Goal: Information Seeking & Learning: Find specific fact

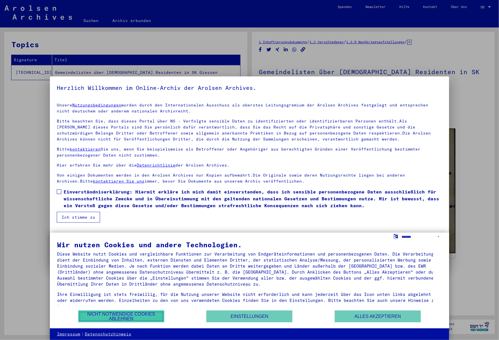
click at [120, 314] on button "Nicht notwendige Cookies ablehnen" at bounding box center [121, 317] width 86 height 12
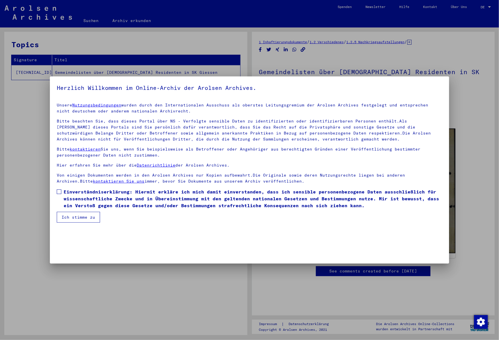
click at [51, 190] on mat-dialog-content "Unsere Nutzungsbedingungen wurden durch den Internationalen Ausschuss als obers…" at bounding box center [249, 160] width 399 height 125
click at [52, 190] on mat-dialog-content "Unsere Nutzungsbedingungen wurden durch den Internationalen Ausschuss als obers…" at bounding box center [249, 160] width 399 height 125
click at [50, 192] on mat-dialog-content "Unsere Nutzungsbedingungen wurden durch den Internationalen Ausschuss als obers…" at bounding box center [249, 160] width 399 height 125
click at [57, 199] on label "Einverständniserklärung: Hiermit erkläre ich mich damit einverstanden, dass ich…" at bounding box center [249, 198] width 385 height 21
click at [70, 220] on button "Ich stimme zu" at bounding box center [78, 217] width 43 height 11
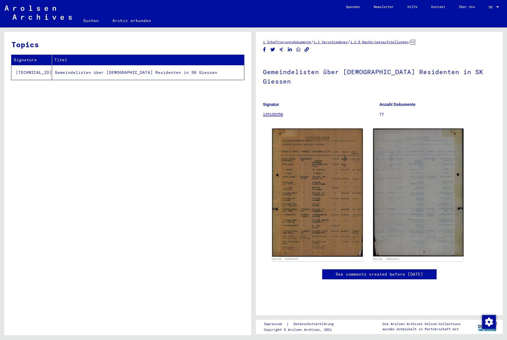
click at [131, 124] on div "Topics Signature Titel [TECHNICAL_ID] Gemeindelisten über [DEMOGRAPHIC_DATA] Re…" at bounding box center [127, 186] width 247 height 308
click at [90, 21] on link "Suchen" at bounding box center [90, 21] width 29 height 14
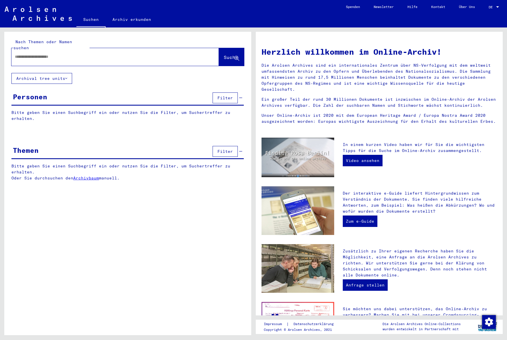
click at [34, 54] on input "text" at bounding box center [108, 57] width 187 height 6
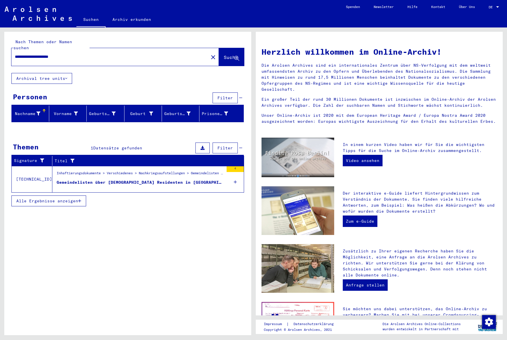
click at [121, 180] on div "Gemeindelisten über [DEMOGRAPHIC_DATA] Residenten in [GEOGRAPHIC_DATA]" at bounding box center [140, 183] width 167 height 6
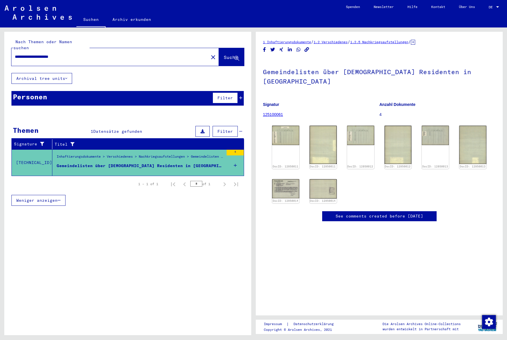
click at [374, 99] on figure "Signatur 125100061" at bounding box center [321, 111] width 116 height 26
click at [389, 98] on figure "Anzahl Dokumente 4" at bounding box center [438, 111] width 116 height 26
click at [295, 125] on img at bounding box center [286, 135] width 29 height 20
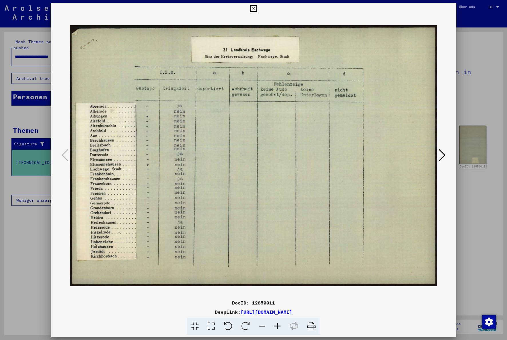
click at [442, 155] on icon at bounding box center [442, 155] width 7 height 14
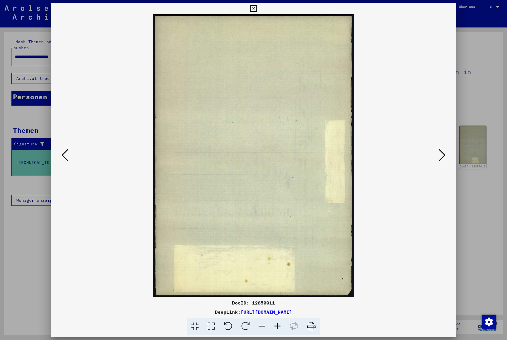
click at [443, 160] on icon at bounding box center [442, 155] width 7 height 14
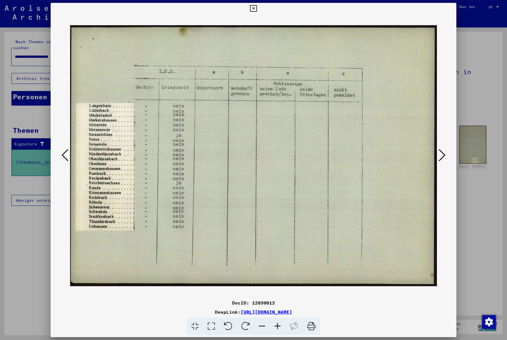
click at [452, 155] on div at bounding box center [254, 155] width 406 height 283
click at [444, 164] on button at bounding box center [442, 155] width 10 height 16
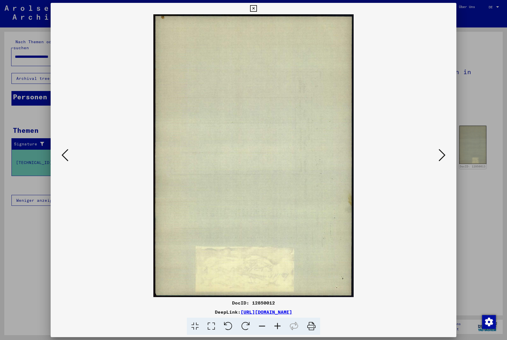
click at [449, 167] on div at bounding box center [254, 155] width 406 height 283
click at [448, 156] on div at bounding box center [254, 155] width 406 height 283
click at [253, 8] on icon at bounding box center [253, 8] width 7 height 7
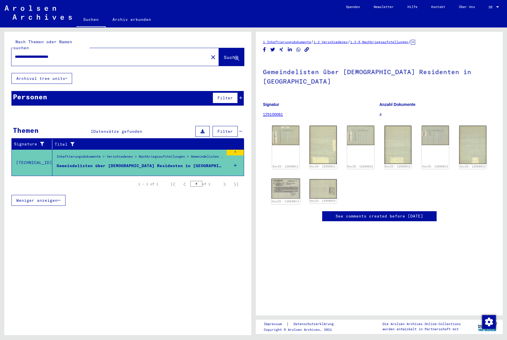
click at [283, 179] on img at bounding box center [286, 189] width 29 height 20
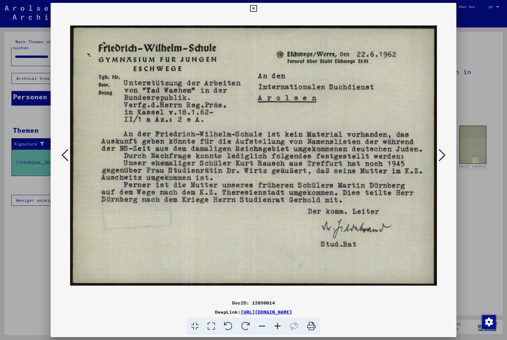
click at [462, 149] on div at bounding box center [253, 170] width 507 height 340
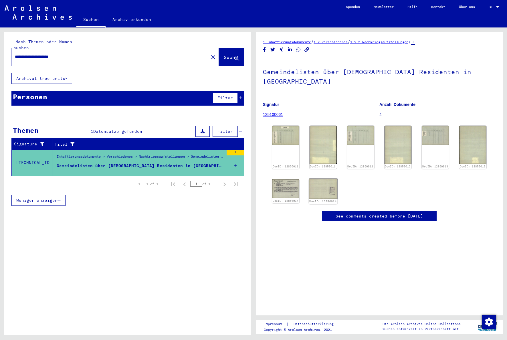
click at [323, 179] on img at bounding box center [323, 189] width 29 height 20
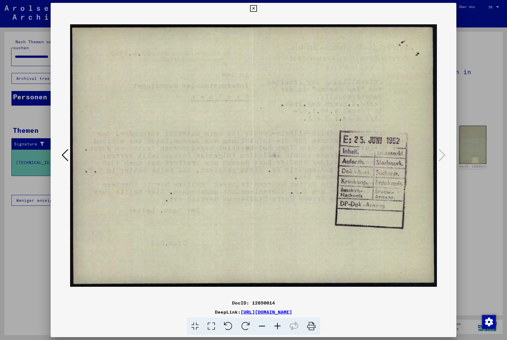
click at [65, 155] on icon at bounding box center [65, 155] width 7 height 14
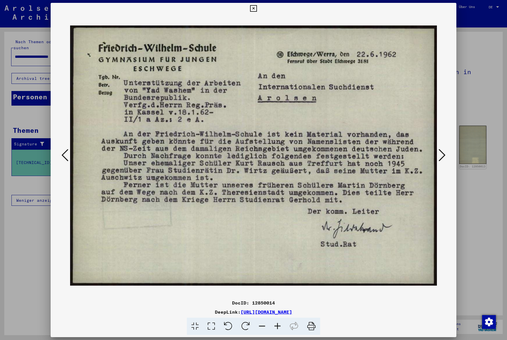
click at [65, 154] on icon at bounding box center [65, 155] width 7 height 14
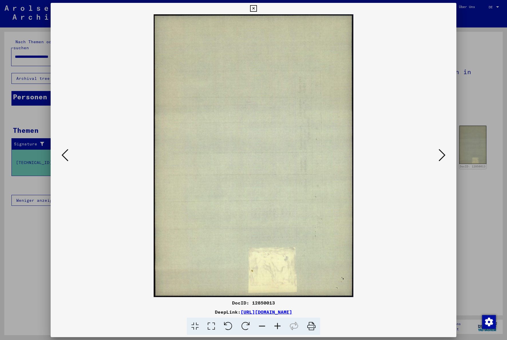
click at [67, 151] on icon at bounding box center [65, 155] width 7 height 14
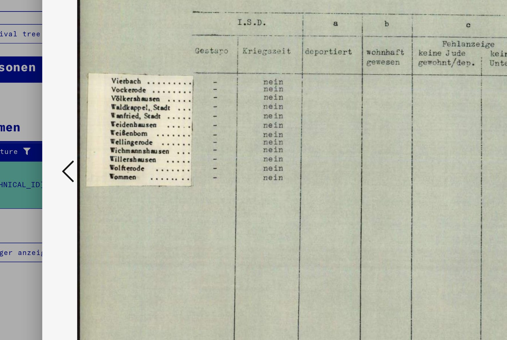
click at [63, 148] on icon at bounding box center [65, 155] width 7 height 14
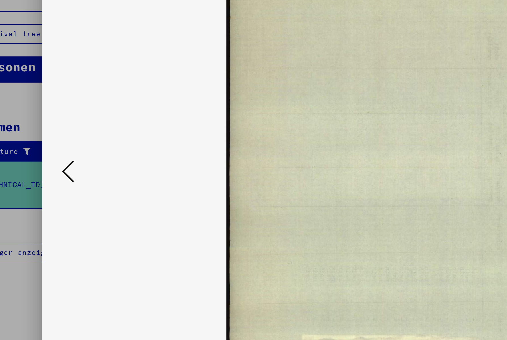
click at [62, 153] on icon at bounding box center [65, 155] width 7 height 14
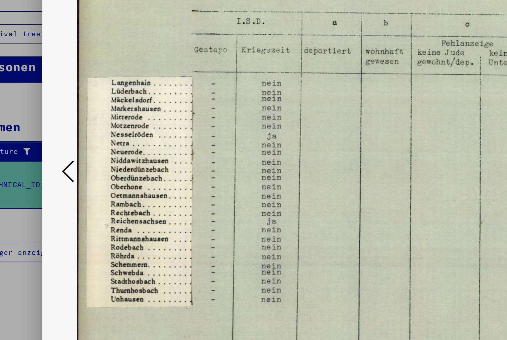
click at [64, 153] on icon at bounding box center [65, 155] width 7 height 14
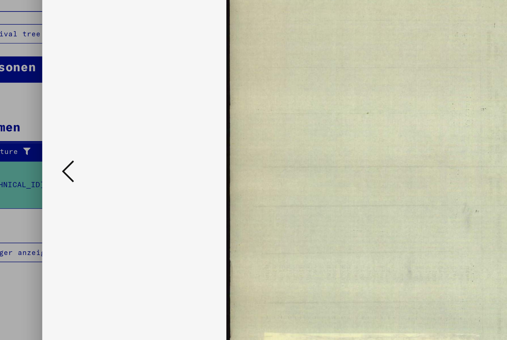
click at [62, 152] on icon at bounding box center [65, 155] width 7 height 14
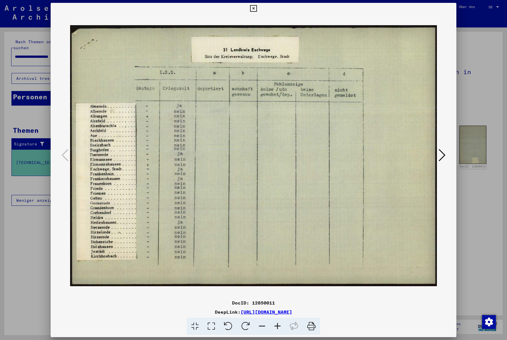
click at [253, 8] on icon at bounding box center [253, 8] width 7 height 7
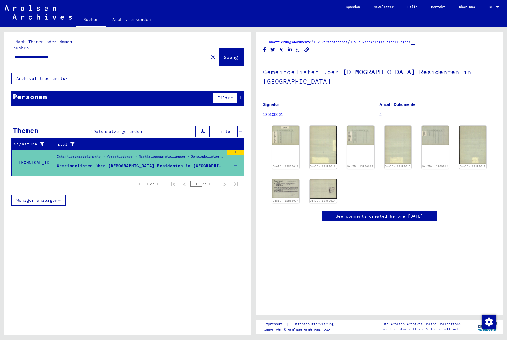
click at [87, 54] on input "**********" at bounding box center [110, 57] width 190 height 6
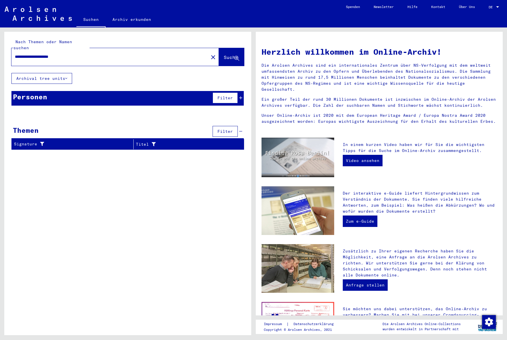
click at [53, 54] on input "**********" at bounding box center [108, 57] width 187 height 6
type input "**********"
click at [225, 48] on button "Suche" at bounding box center [231, 57] width 25 height 18
